Goal: Transaction & Acquisition: Purchase product/service

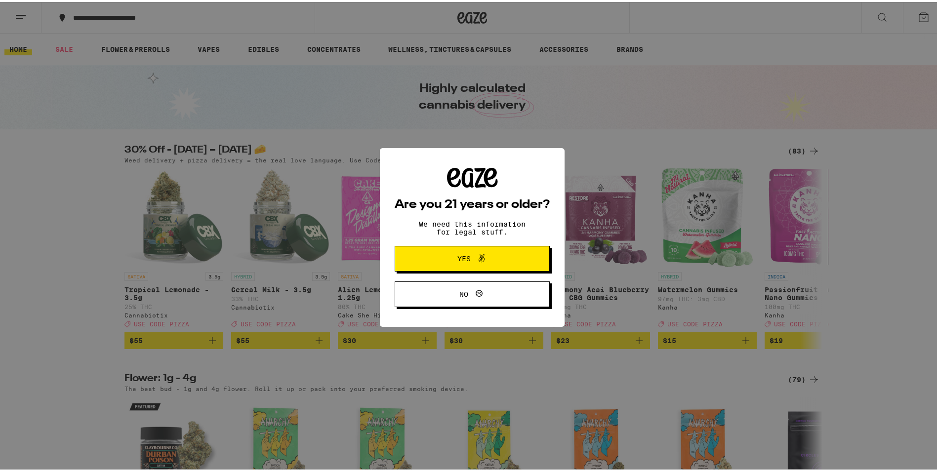
click at [799, 149] on div "Are you 21 years or older? We need this information for legal stuff. Yes No" at bounding box center [472, 235] width 945 height 471
click at [503, 261] on span "Yes" at bounding box center [472, 257] width 75 height 13
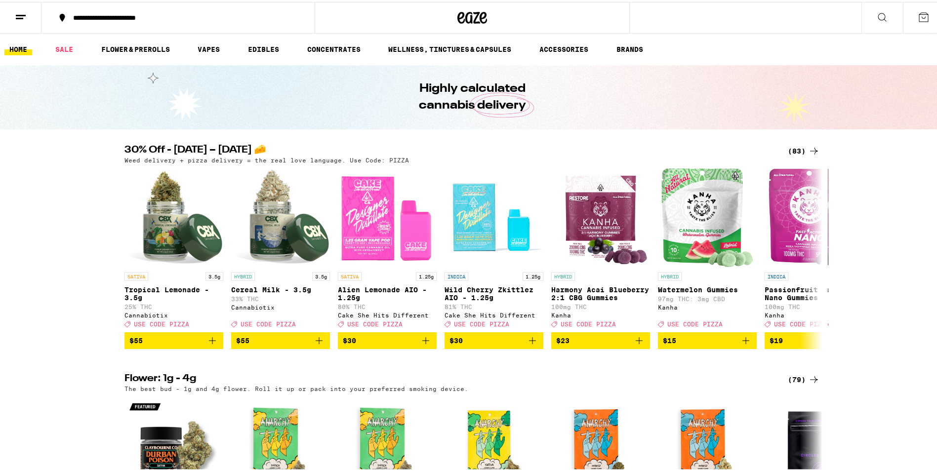
click at [803, 148] on div "(83)" at bounding box center [804, 149] width 32 height 12
